Goal: Task Accomplishment & Management: Use online tool/utility

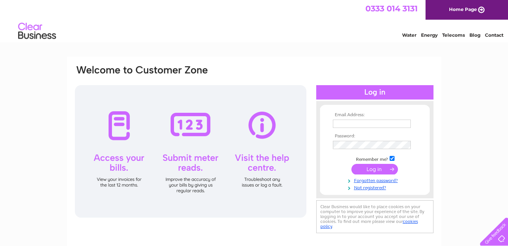
type input "[EMAIL_ADDRESS][DOMAIN_NAME]"
click at [368, 169] on input "submit" at bounding box center [374, 169] width 47 height 11
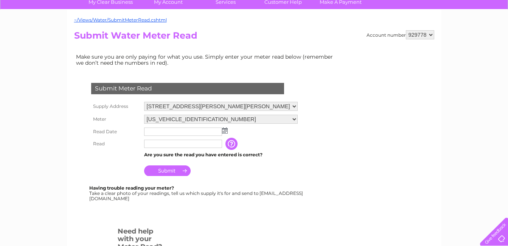
scroll to position [63, 0]
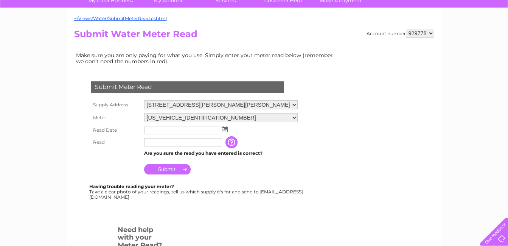
click at [223, 131] on img at bounding box center [225, 129] width 6 height 6
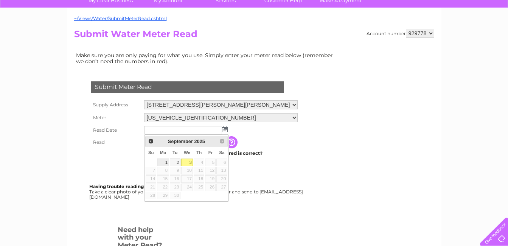
click at [163, 162] on link "1" at bounding box center [163, 162] width 12 height 8
type input "2025/09/01"
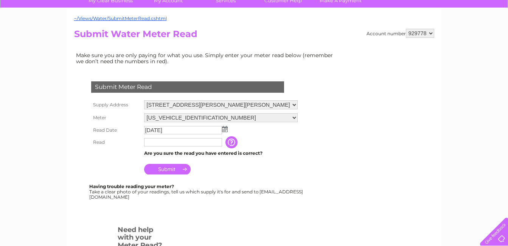
click at [150, 144] on input "text" at bounding box center [183, 142] width 78 height 8
type input "2034"
click at [159, 166] on input "Submit" at bounding box center [167, 169] width 47 height 11
